Goal: Task Accomplishment & Management: Complete application form

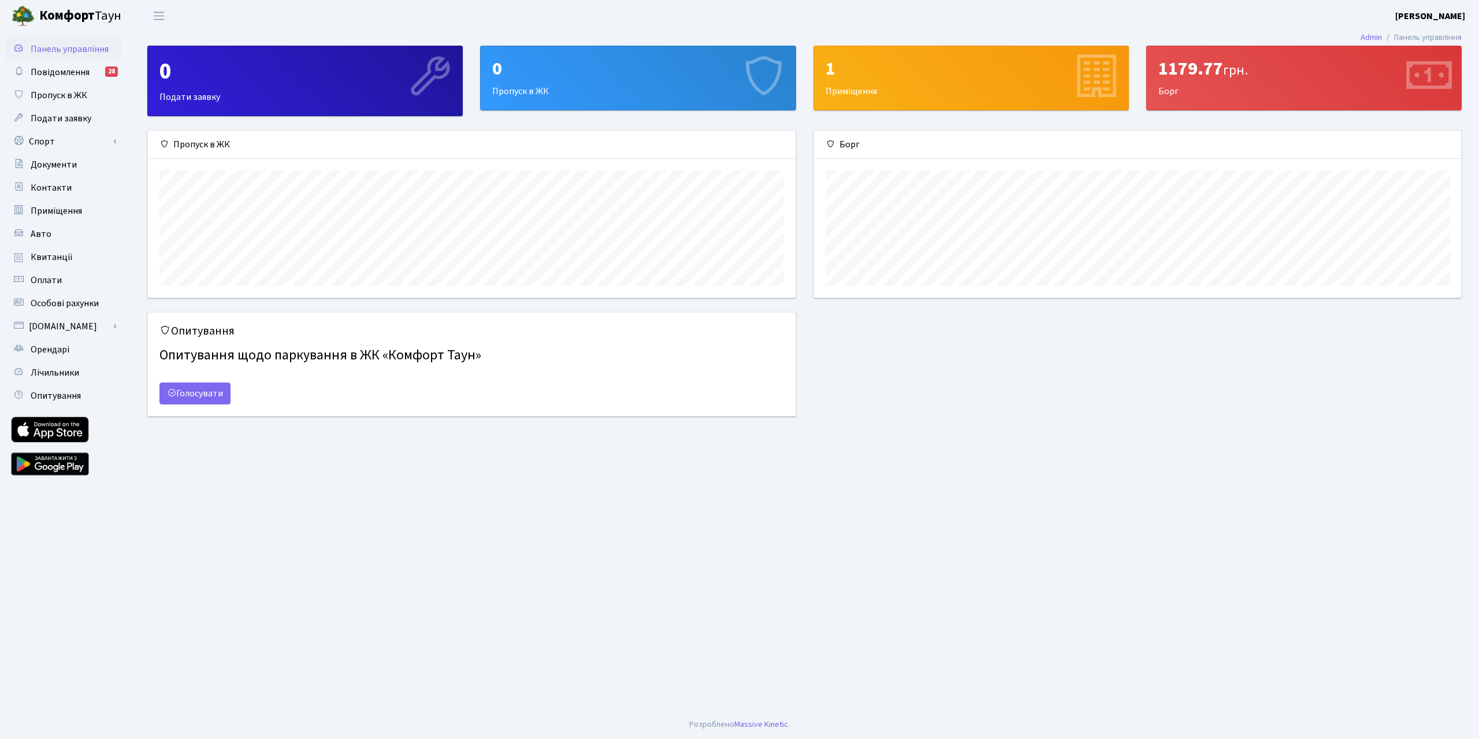
scroll to position [167, 647]
click at [39, 236] on span "Авто" at bounding box center [41, 234] width 21 height 13
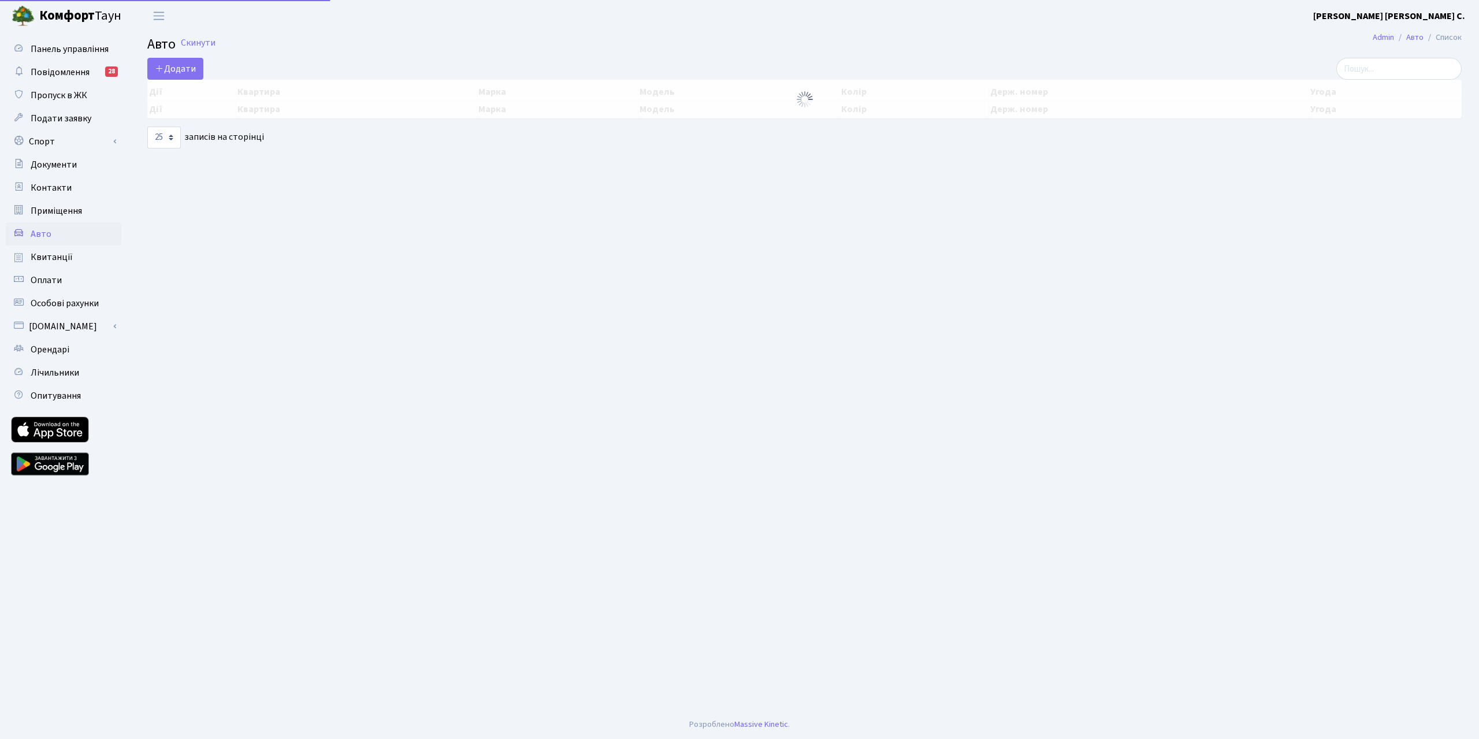
select select "25"
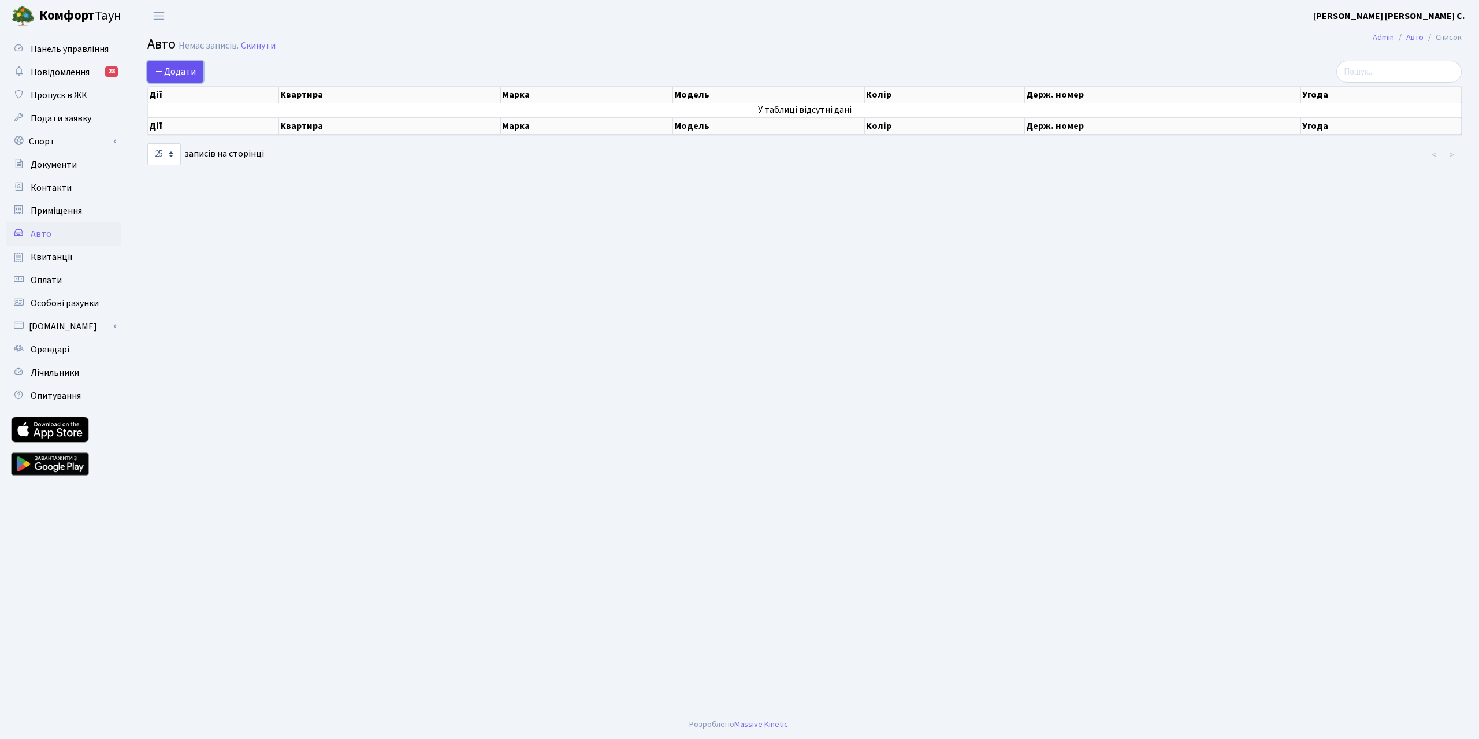
click at [172, 73] on span "Додати" at bounding box center [175, 71] width 41 height 13
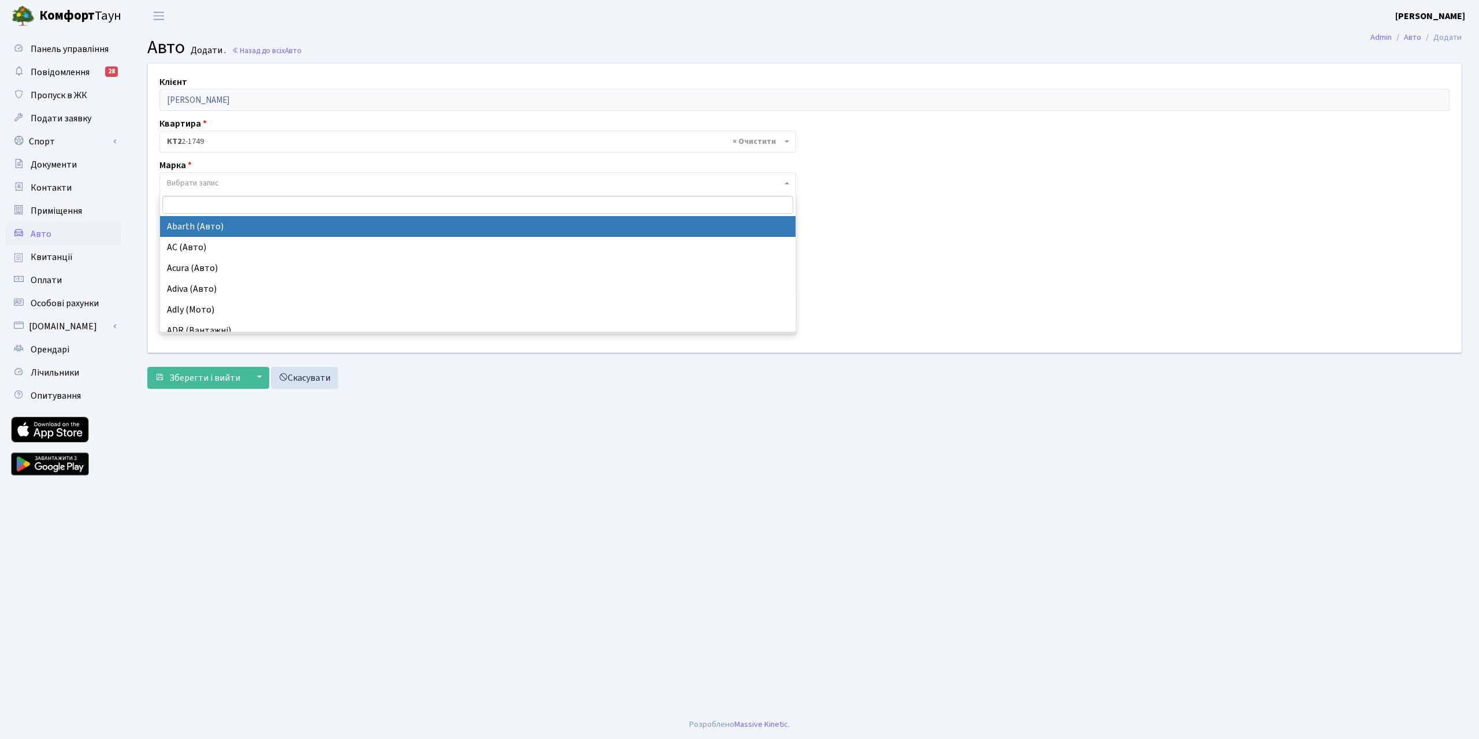
click at [213, 184] on span "Вибрати запис" at bounding box center [193, 183] width 52 height 12
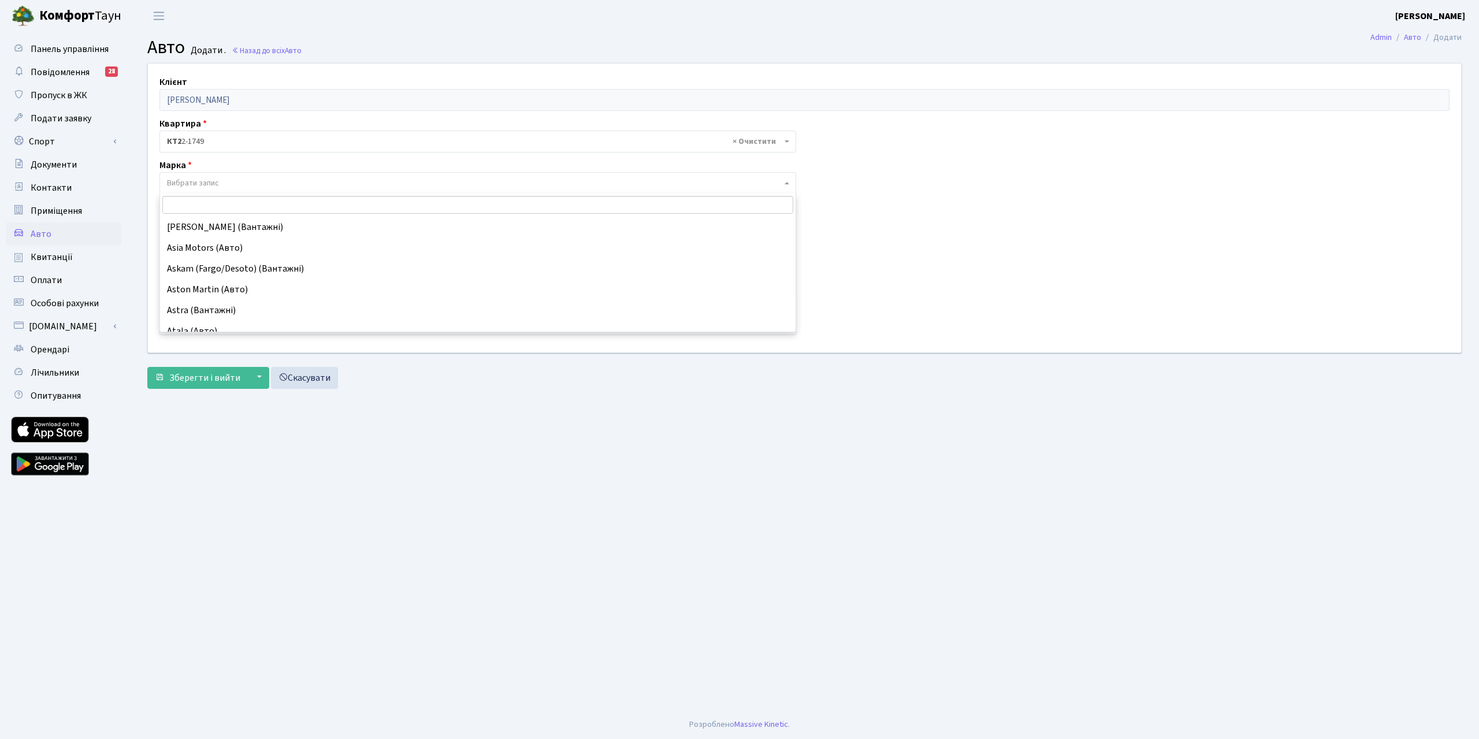
scroll to position [520, 0]
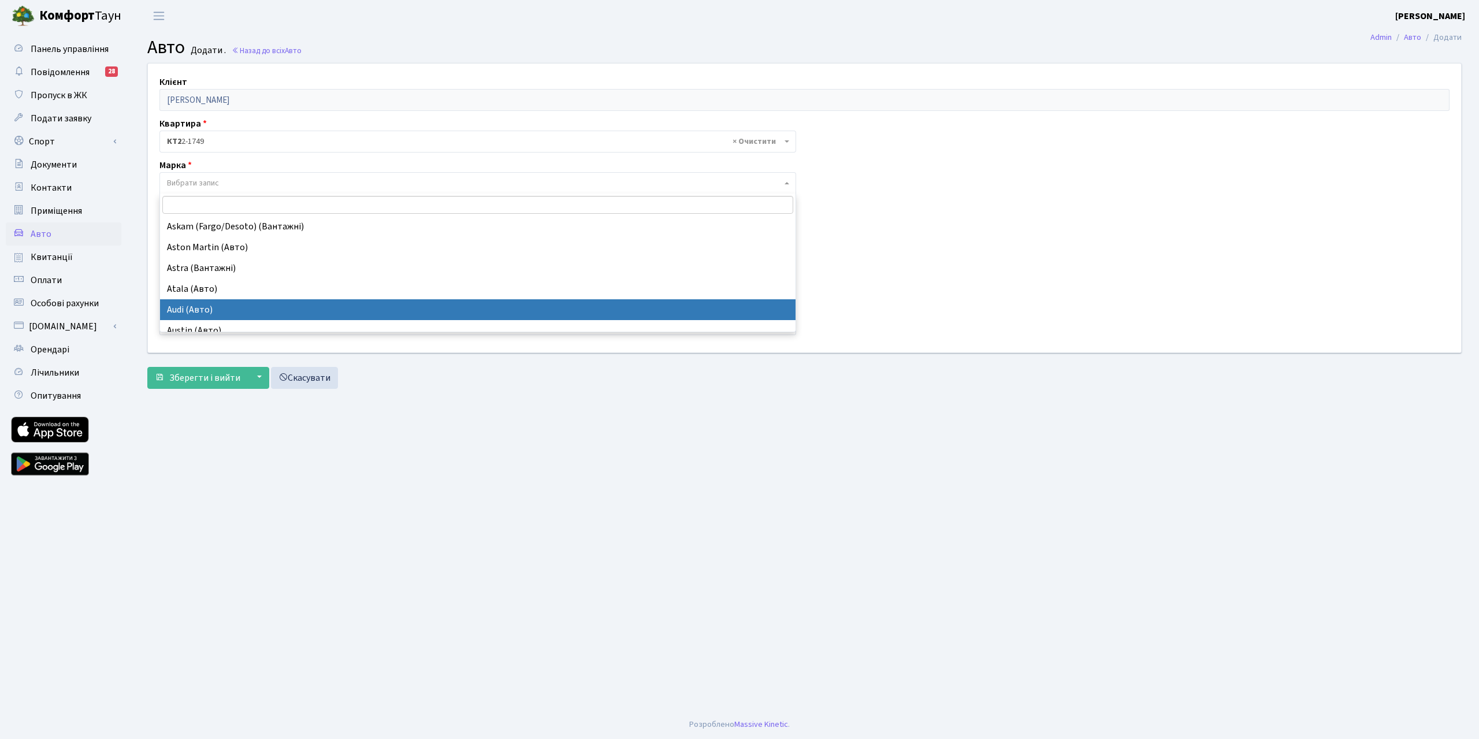
select select "13"
select select
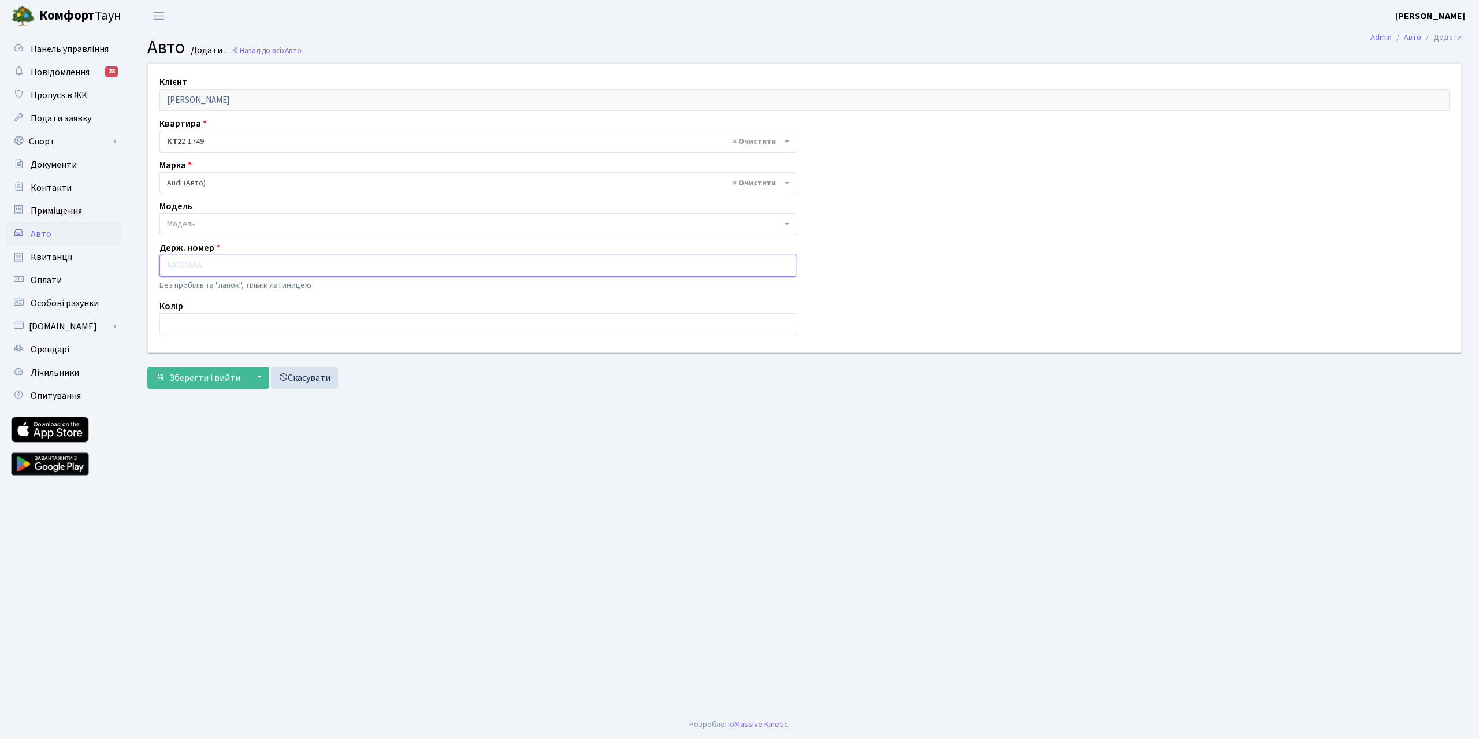
click at [195, 261] on input "text" at bounding box center [477, 266] width 636 height 22
paste input "КА0069ВХ"
type input "КА0069ВХ"
click at [188, 332] on input "text" at bounding box center [477, 324] width 636 height 22
type input "білий"
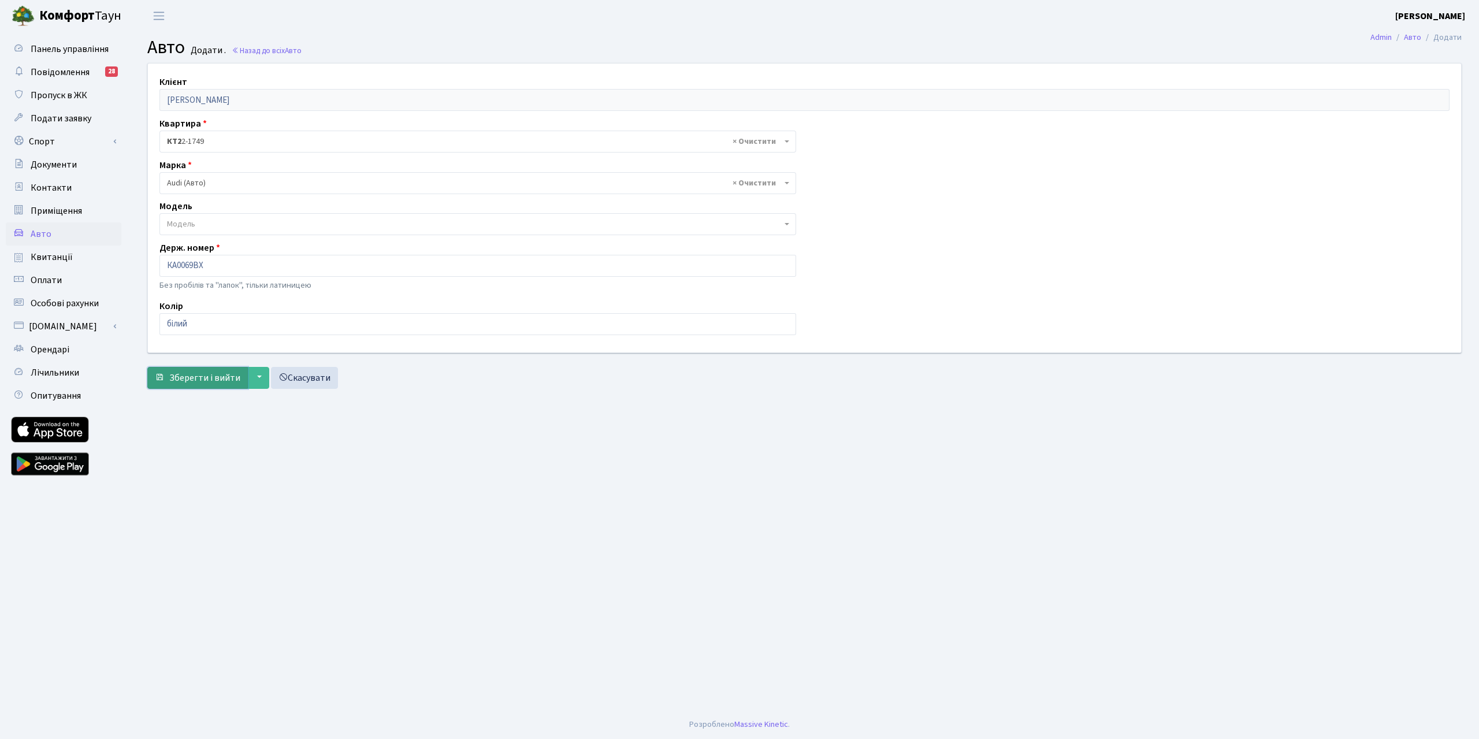
click at [209, 380] on span "Зберегти і вийти" at bounding box center [204, 377] width 71 height 13
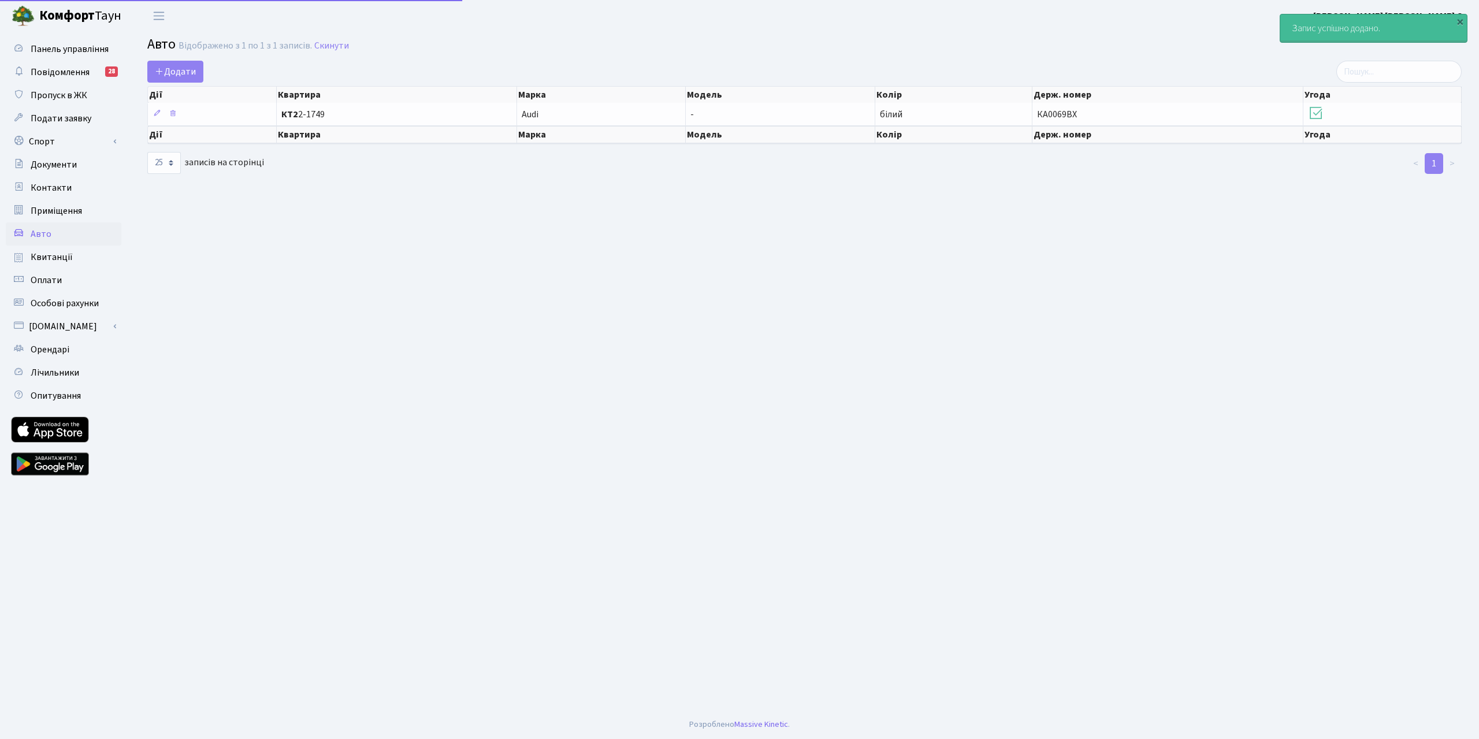
select select "25"
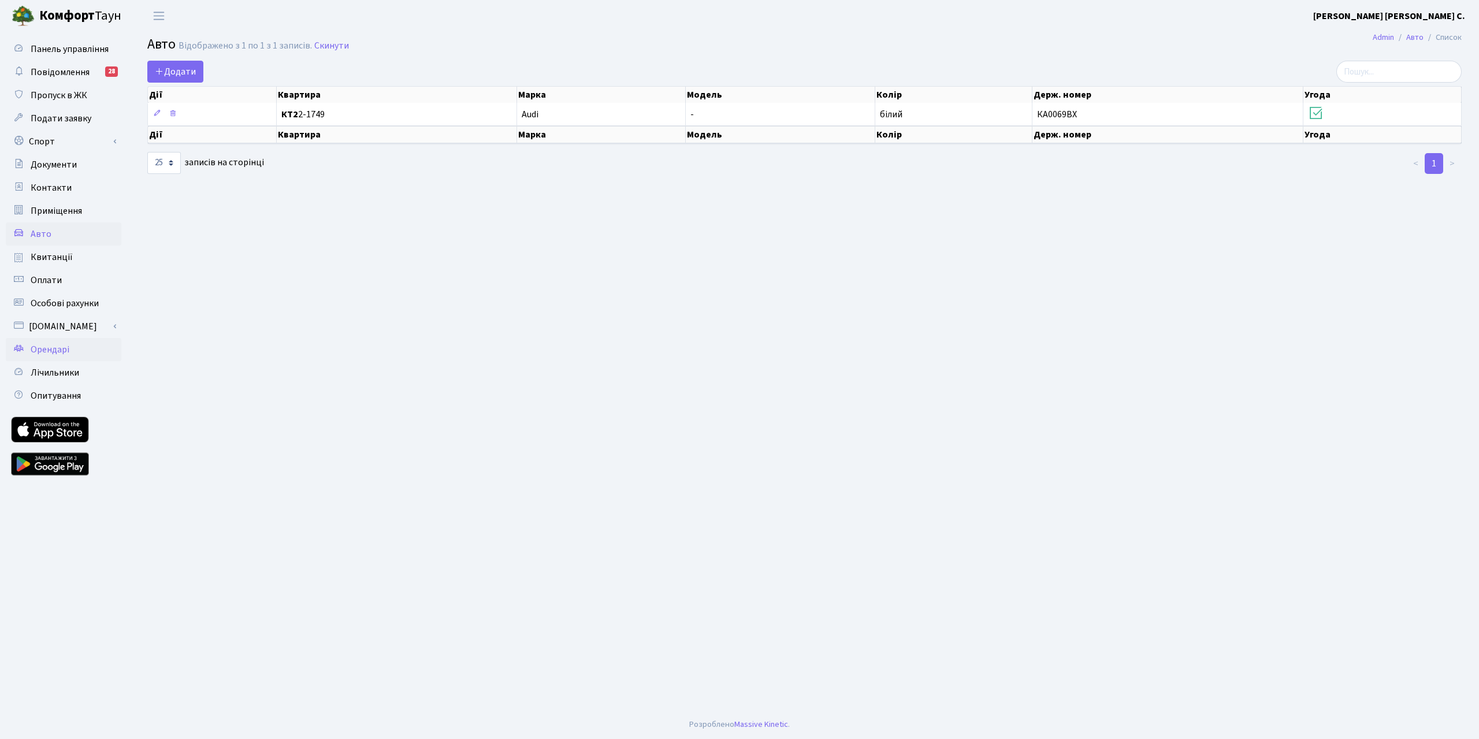
click at [56, 350] on span "Орендарі" at bounding box center [50, 349] width 39 height 13
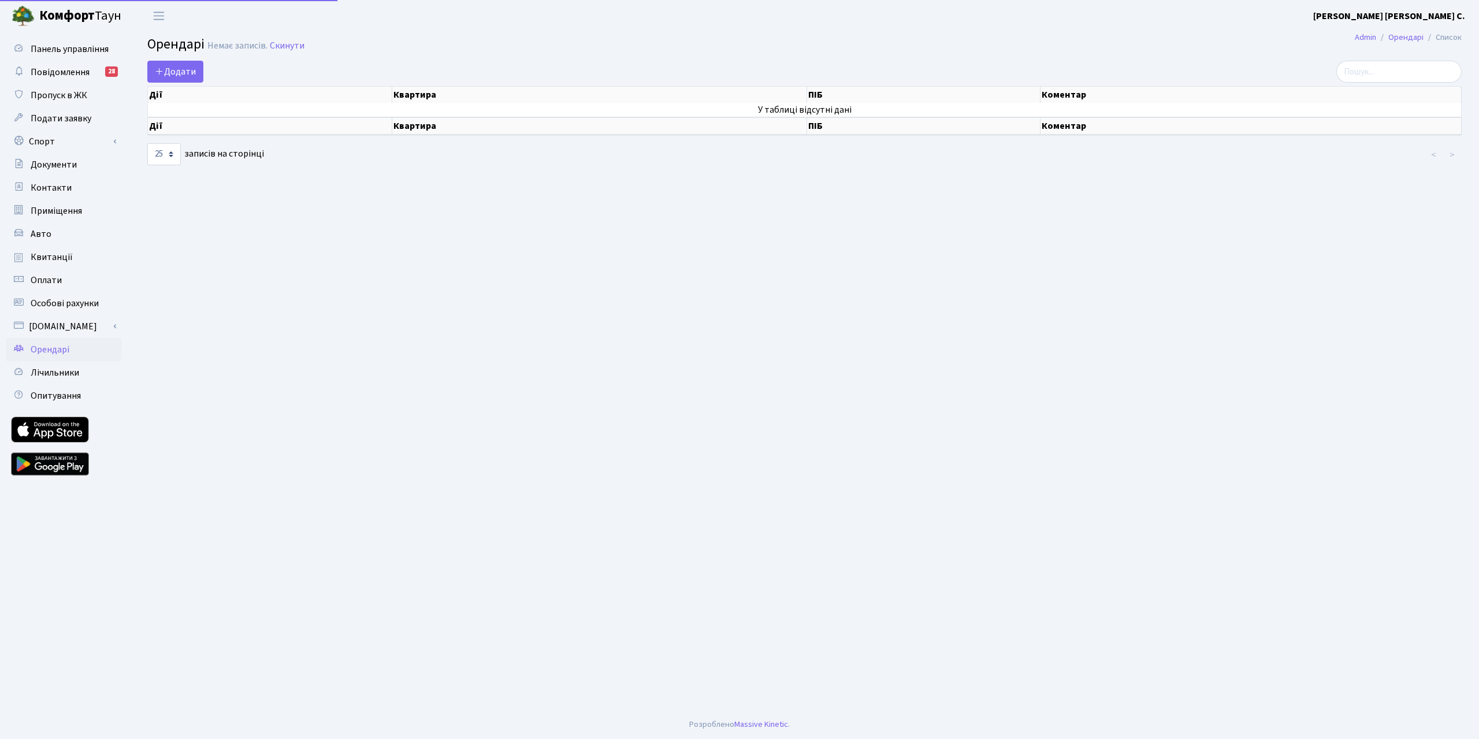
select select "25"
click at [190, 73] on span "Додати" at bounding box center [175, 71] width 41 height 13
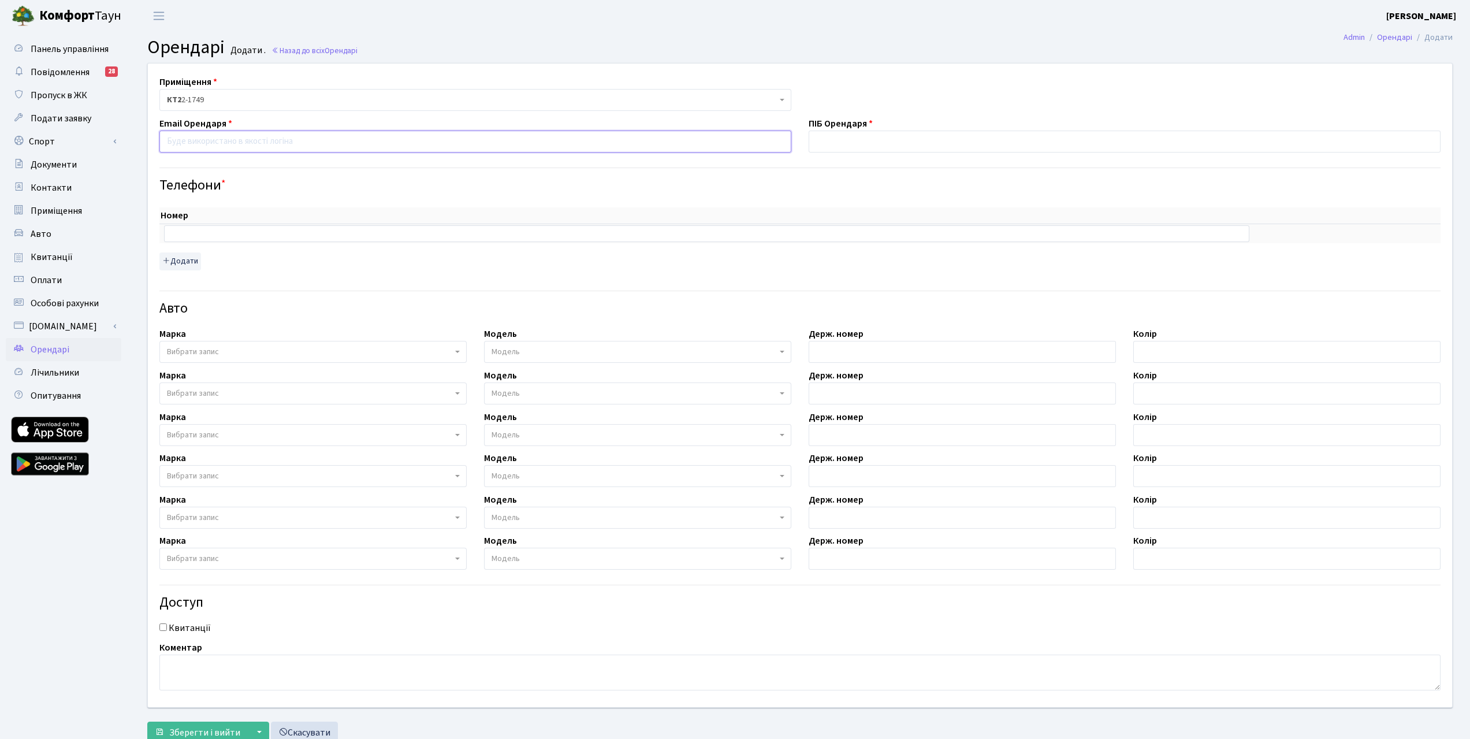
click at [224, 146] on input "email" at bounding box center [475, 142] width 632 height 22
paste input "darkclow@ukr.net"
type input "[EMAIL_ADDRESS][DOMAIN_NAME]"
click at [880, 143] on input "text" at bounding box center [1125, 142] width 632 height 22
type input "C"
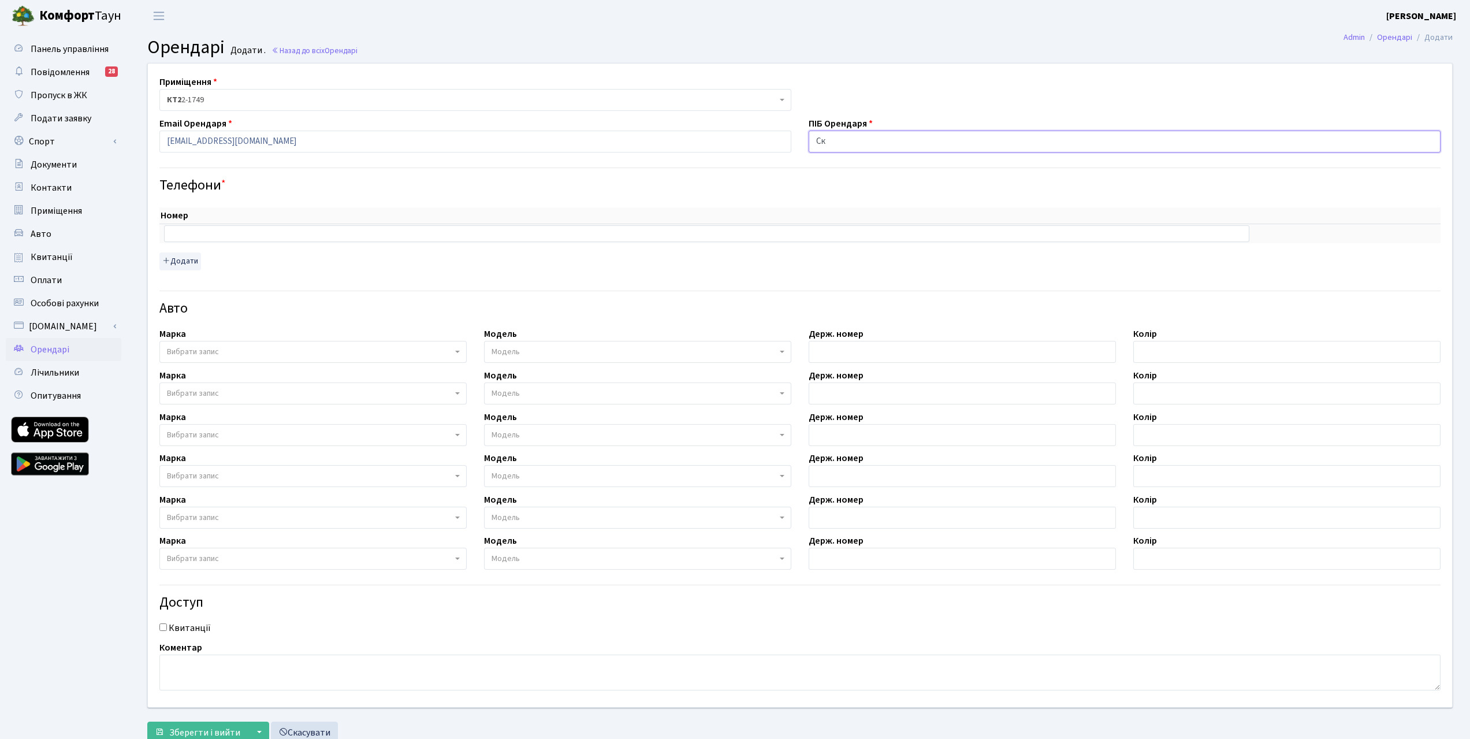
type input "С"
type input "[PERSON_NAME] [PERSON_NAME]"
click at [225, 232] on input "text" at bounding box center [706, 233] width 1085 height 16
type input "0636569398"
click at [191, 261] on button "Додати" at bounding box center [180, 261] width 42 height 18
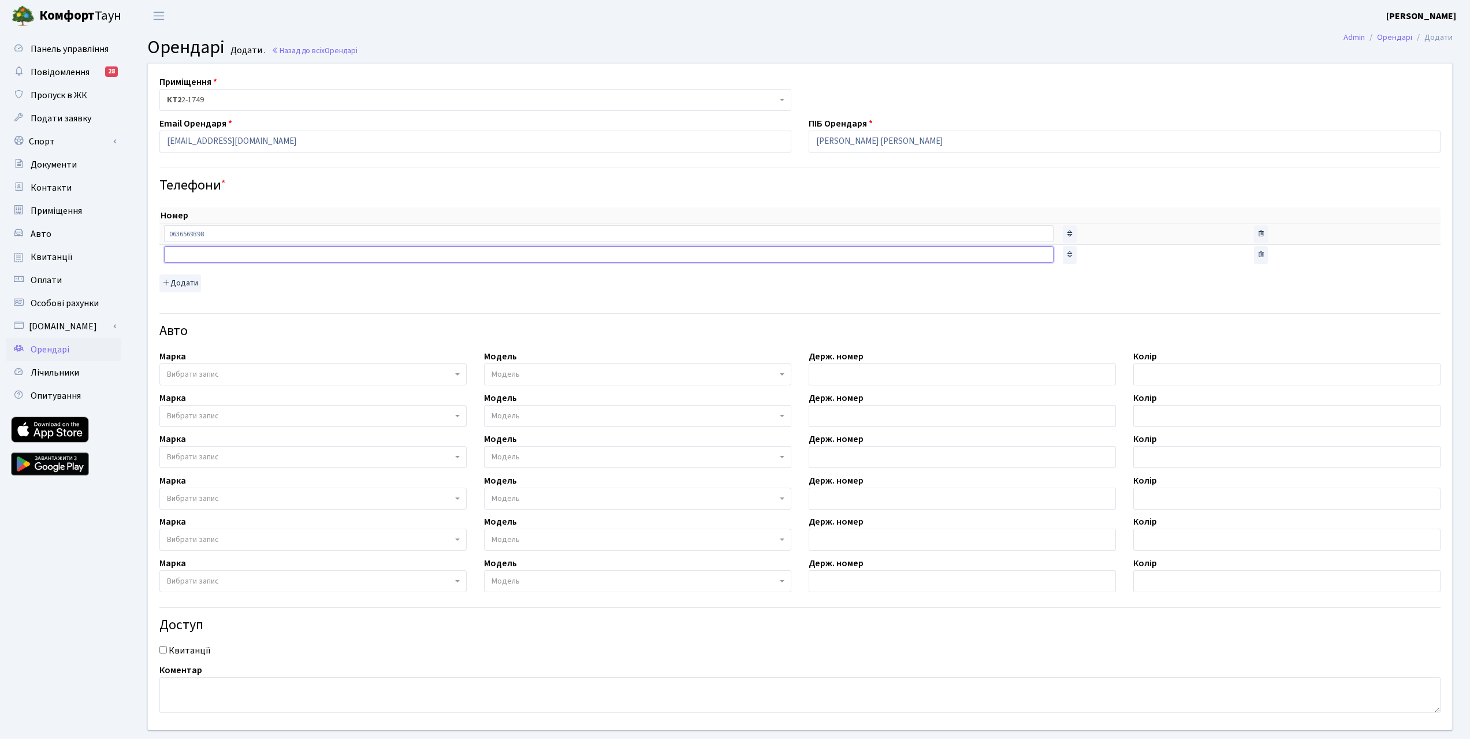
click at [195, 258] on input "text" at bounding box center [608, 254] width 889 height 16
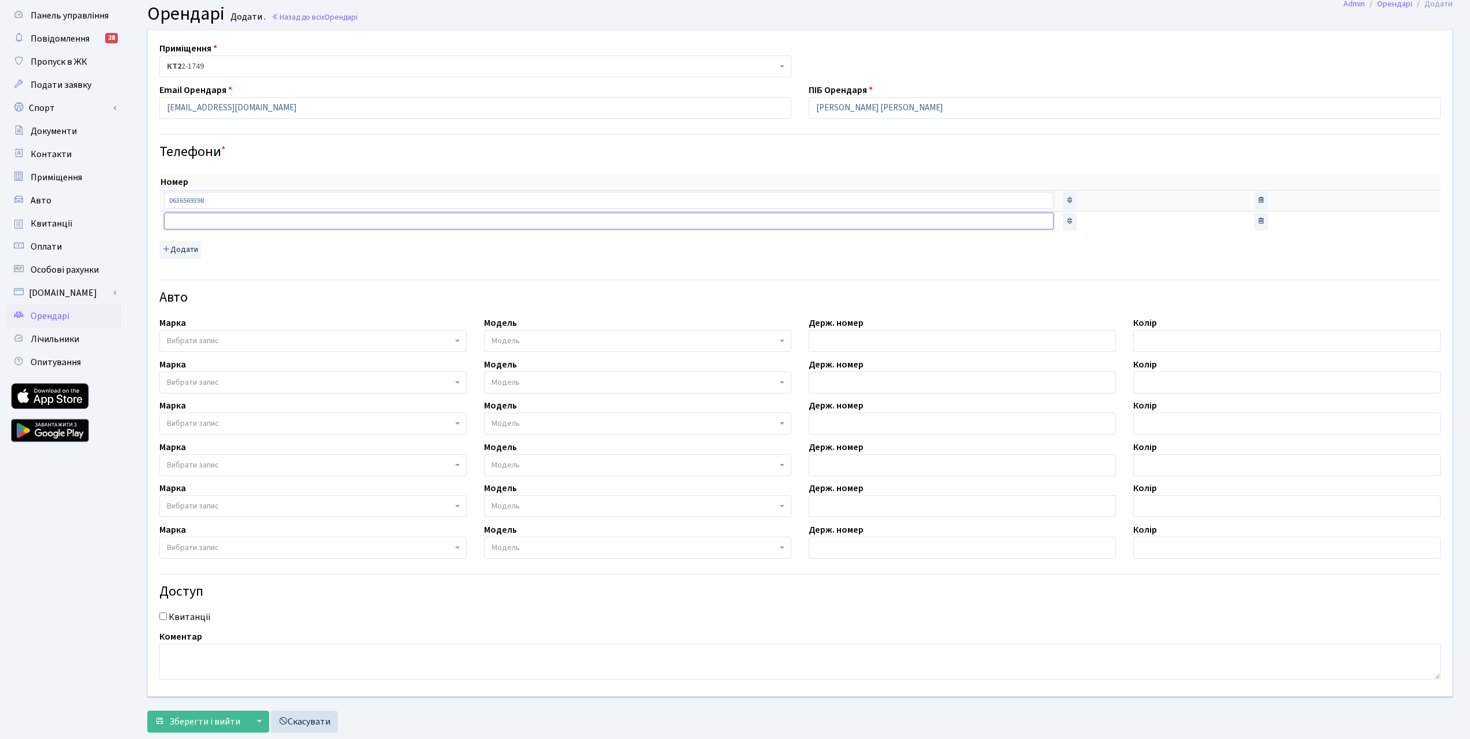
scroll to position [62, 0]
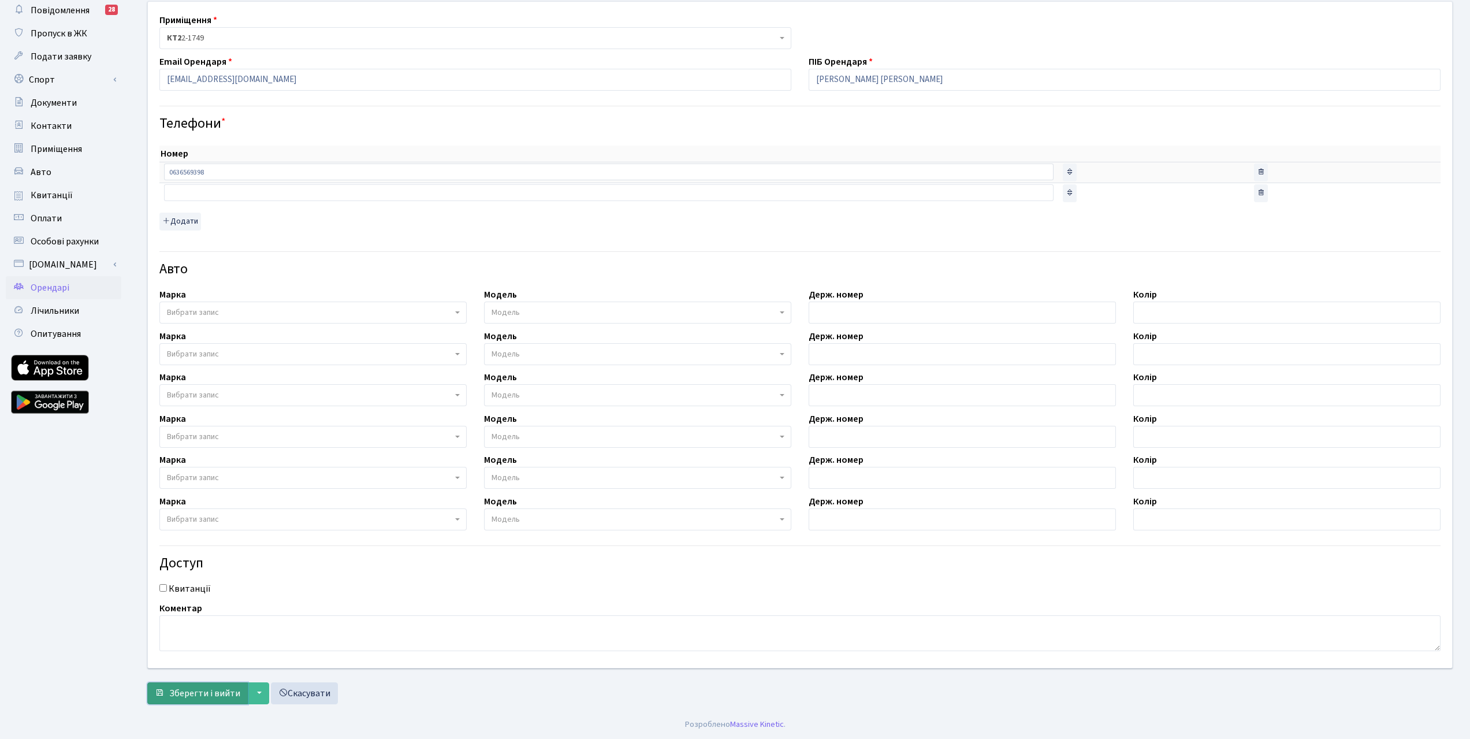
click at [181, 691] on span "Зберегти і вийти" at bounding box center [204, 693] width 71 height 13
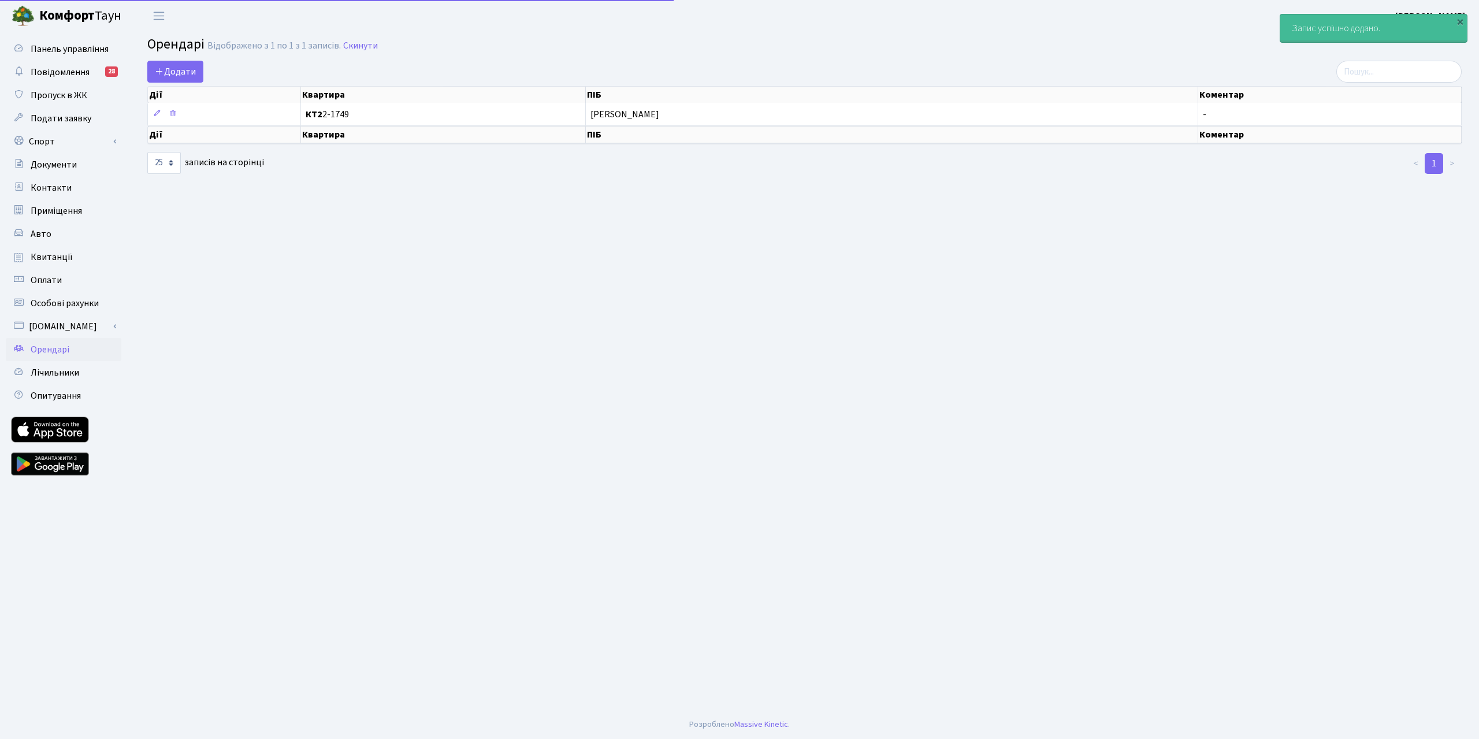
select select "25"
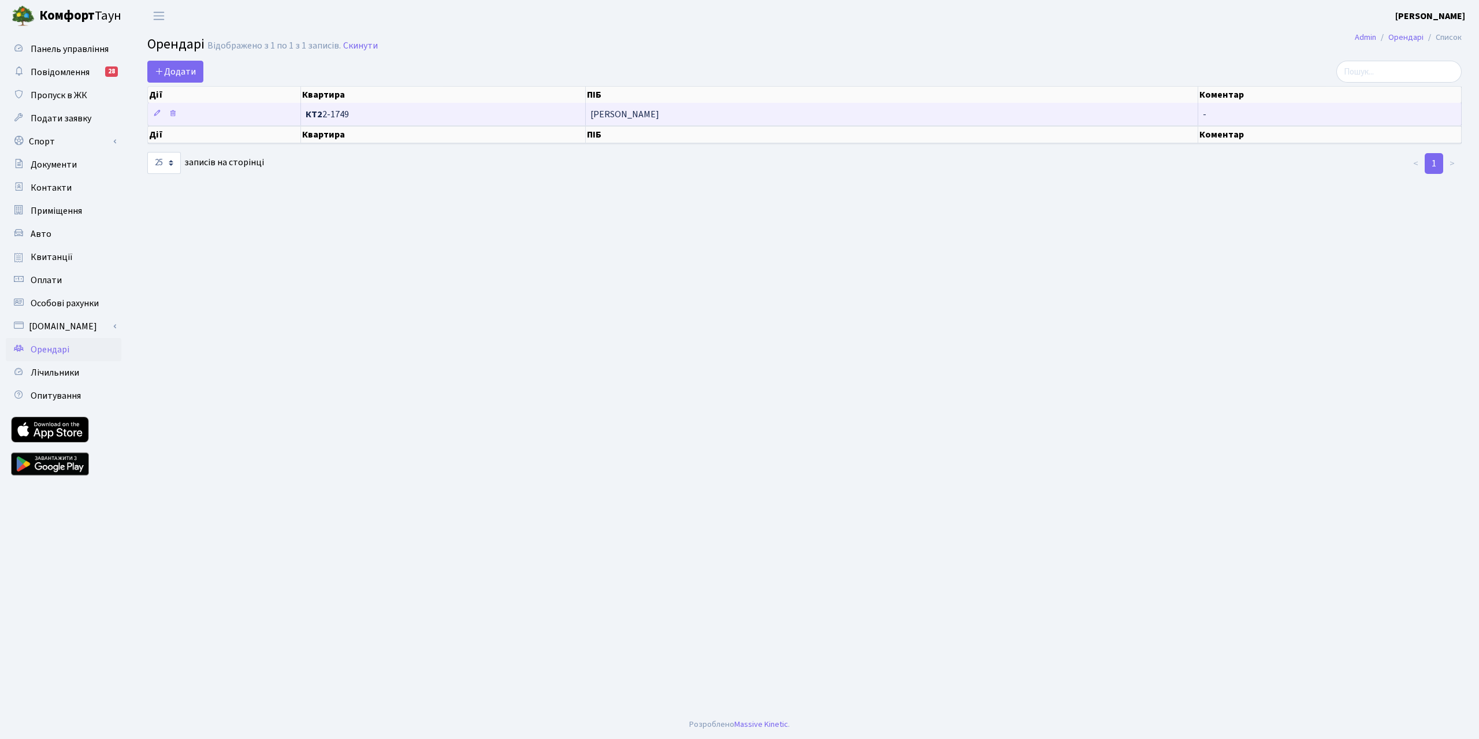
click at [399, 120] on td "КТ2 2-1749" at bounding box center [443, 114] width 285 height 23
